Goal: Task Accomplishment & Management: Manage account settings

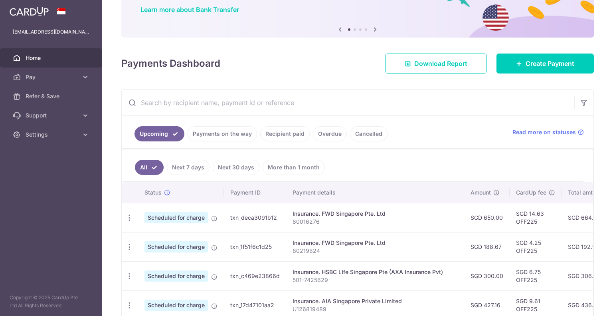
scroll to position [80, 0]
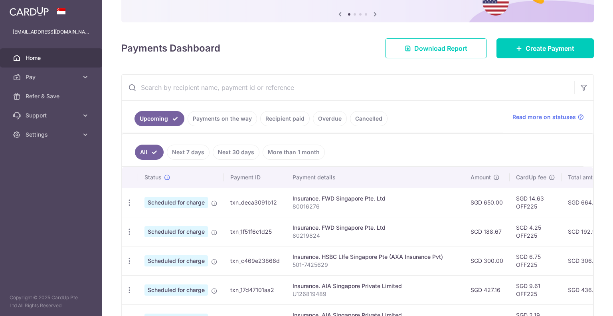
click at [228, 116] on link "Payments on the way" at bounding box center [222, 118] width 69 height 15
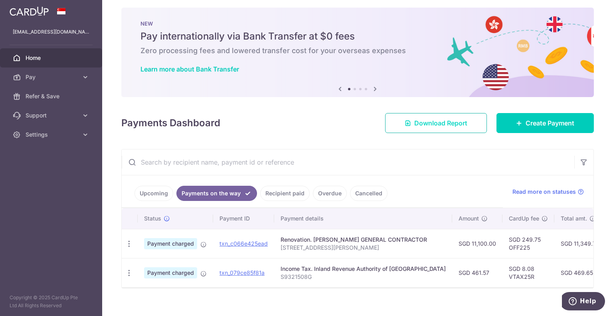
scroll to position [0, 0]
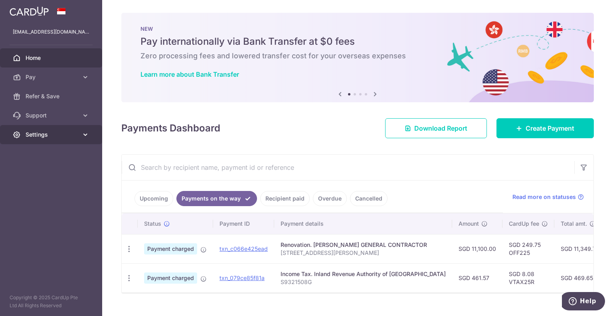
click at [87, 135] on icon at bounding box center [85, 134] width 8 height 8
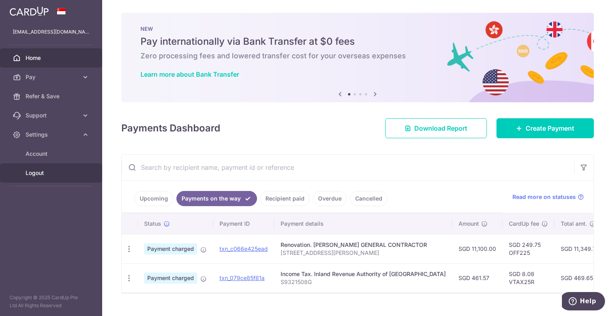
click at [72, 173] on span "Logout" at bounding box center [52, 173] width 53 height 8
